Goal: Task Accomplishment & Management: Manage account settings

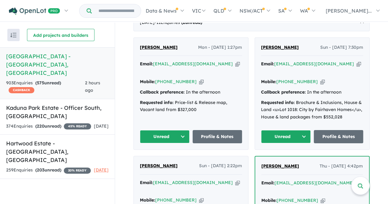
scroll to position [254, 0]
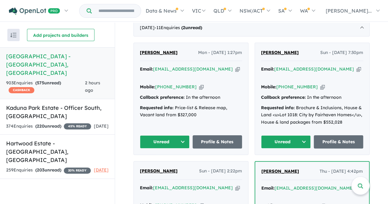
click at [291, 135] on button "Unread" at bounding box center [286, 141] width 50 height 13
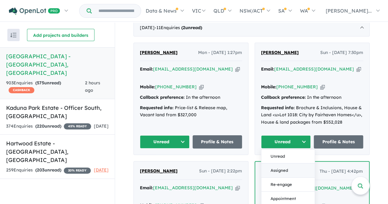
click at [284, 163] on button "Assigned" at bounding box center [287, 170] width 53 height 14
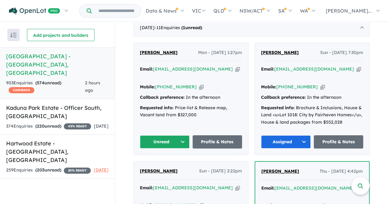
click at [159, 137] on button "Unread" at bounding box center [165, 141] width 50 height 13
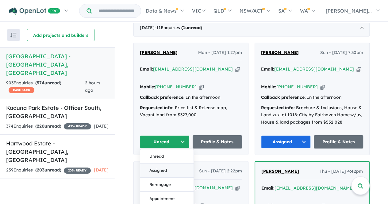
click at [169, 163] on button "Assigned" at bounding box center [166, 170] width 53 height 14
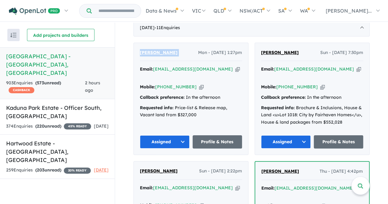
drag, startPoint x: 177, startPoint y: 49, endPoint x: 138, endPoint y: 48, distance: 39.2
click at [140, 49] on div "[PERSON_NAME] Mon - [DATE] 1:27pm" at bounding box center [191, 55] width 102 height 12
copy span "[PERSON_NAME]"
click at [212, 136] on link "Profile & Notes" at bounding box center [217, 141] width 50 height 13
